Goal: Find specific page/section: Find specific page/section

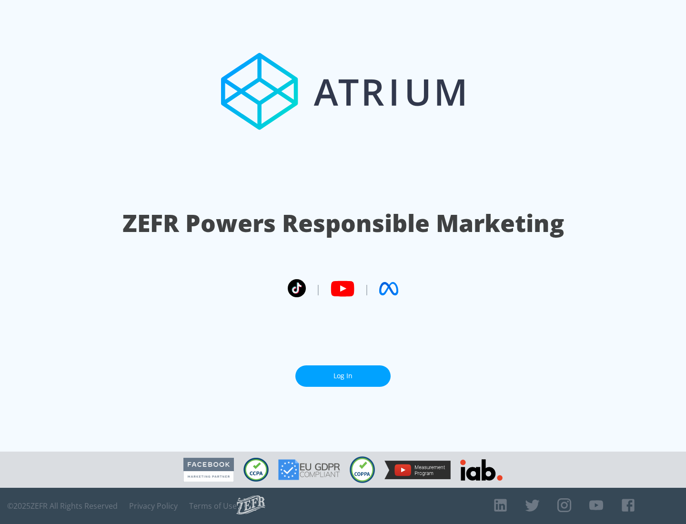
click at [343, 372] on link "Log In" at bounding box center [342, 375] width 95 height 21
